Goal: Use online tool/utility: Utilize a website feature to perform a specific function

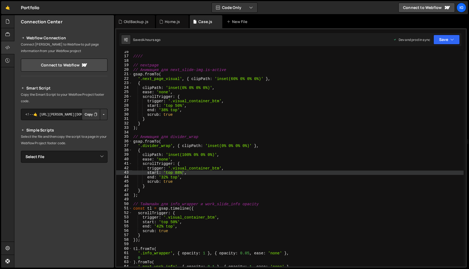
scroll to position [68, 0]
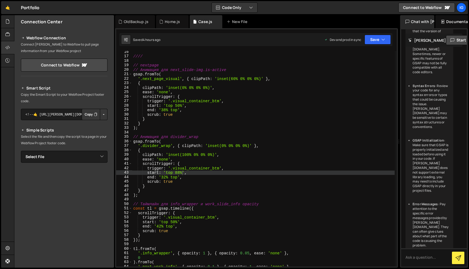
drag, startPoint x: 467, startPoint y: 32, endPoint x: 389, endPoint y: 40, distance: 78.5
click at [389, 40] on div "Files New File Javascript files 0 Case.js 0 0 Home.js 0 0 OldBackup.js 0 0 0" at bounding box center [241, 141] width 455 height 253
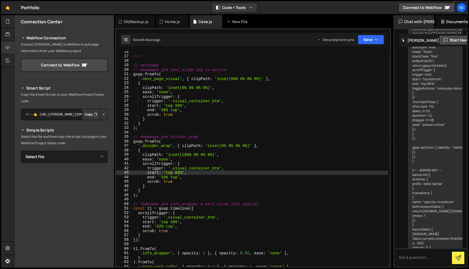
scroll to position [5235, 0]
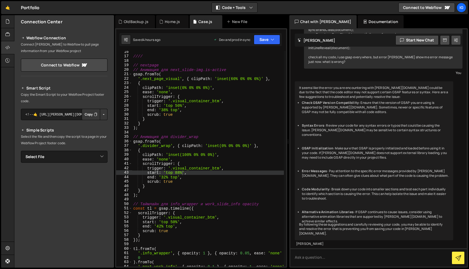
drag, startPoint x: 392, startPoint y: 47, endPoint x: 282, endPoint y: 47, distance: 110.4
click at [282, 47] on div "Files New File Javascript files 0 Case.js 0 0 Home.js 0 0 OldBackup.js 0 0 0" at bounding box center [241, 141] width 455 height 253
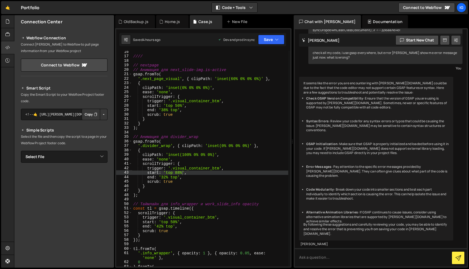
scroll to position [3799, 0]
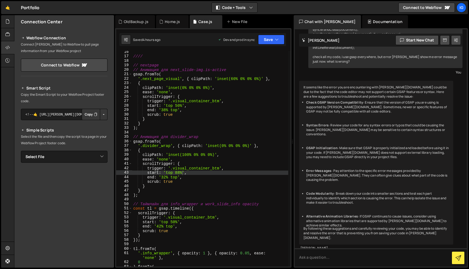
drag, startPoint x: 285, startPoint y: 55, endPoint x: 278, endPoint y: 55, distance: 7.9
click at [278, 55] on div "Files New File Javascript files 0 Case.js 0 0 Home.js 0 0 OldBackup.js 0 0 0" at bounding box center [241, 141] width 455 height 253
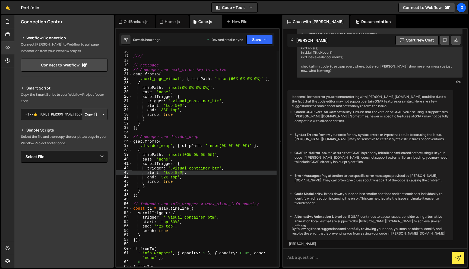
click at [357, 17] on div "Documentation" at bounding box center [373, 21] width 46 height 13
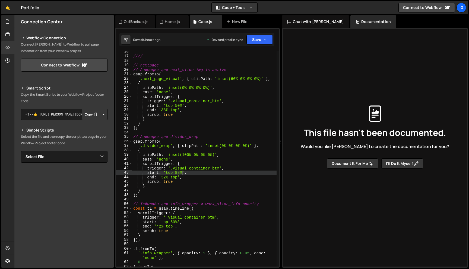
click at [313, 23] on div "Chat with [PERSON_NAME]" at bounding box center [315, 21] width 67 height 13
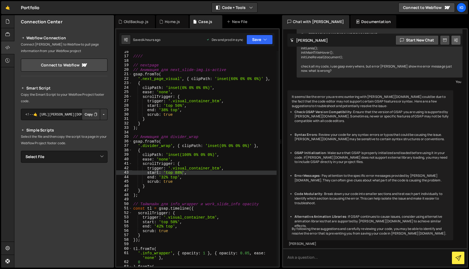
click at [457, 39] on icon at bounding box center [456, 39] width 4 height 5
select select "chat"
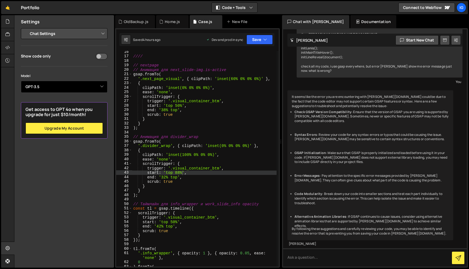
click at [101, 88] on select "Select Model GPT-3.5 GPT-4o mini GPT-4o (Pro) GPT-4.1 (Pro)" at bounding box center [64, 87] width 87 height 12
click at [279, 57] on div "start: 'top 88%', 16 17 18 19 20 21 22 23 24 25 26 27 28 29 30 31 32 33 34 35 3…" at bounding box center [197, 148] width 165 height 240
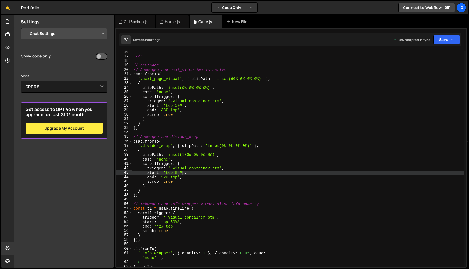
scroll to position [68, 0]
drag, startPoint x: 280, startPoint y: 57, endPoint x: 469, endPoint y: 53, distance: 188.3
click at [469, 53] on div at bounding box center [468, 141] width 2 height 253
